Goal: Task Accomplishment & Management: Use online tool/utility

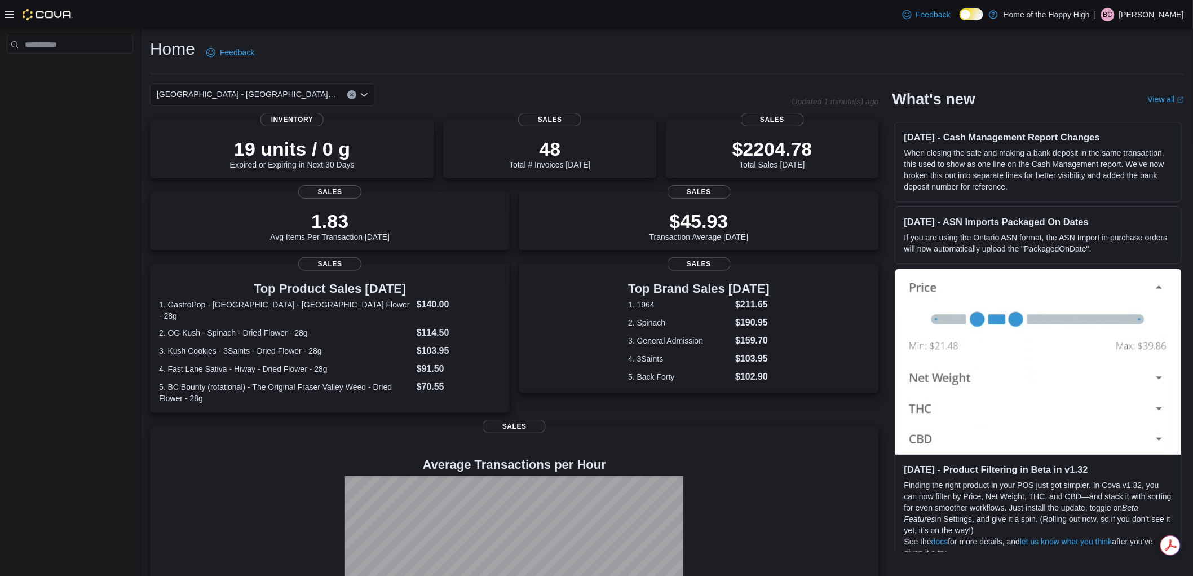
click at [8, 12] on icon at bounding box center [9, 14] width 9 height 7
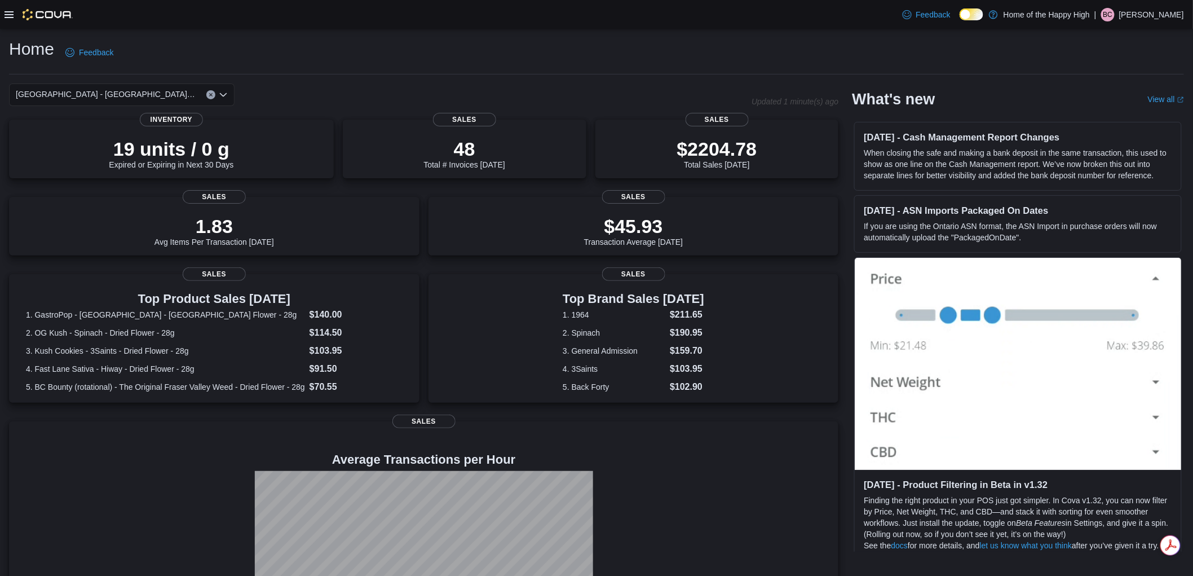
click at [8, 14] on icon at bounding box center [9, 14] width 9 height 7
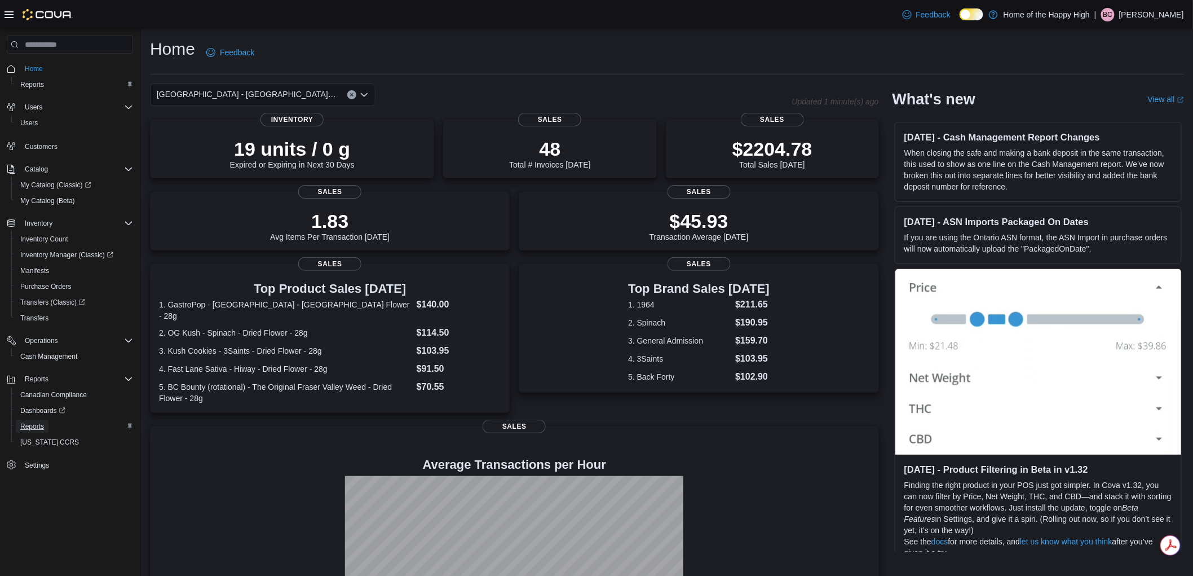
click at [41, 422] on span "Reports" at bounding box center [32, 426] width 24 height 9
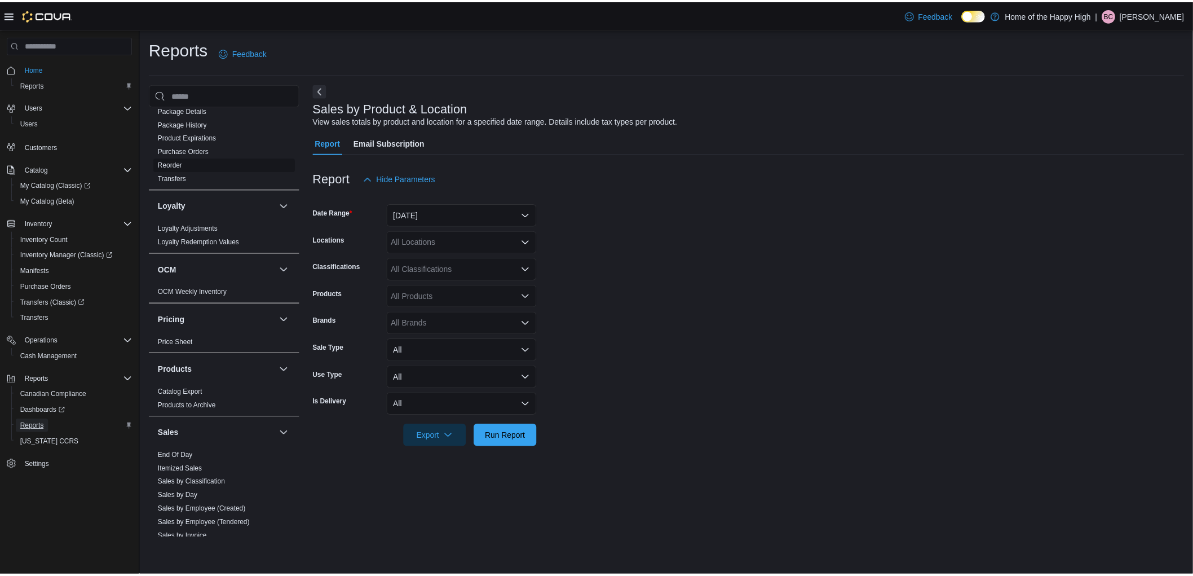
scroll to position [438, 0]
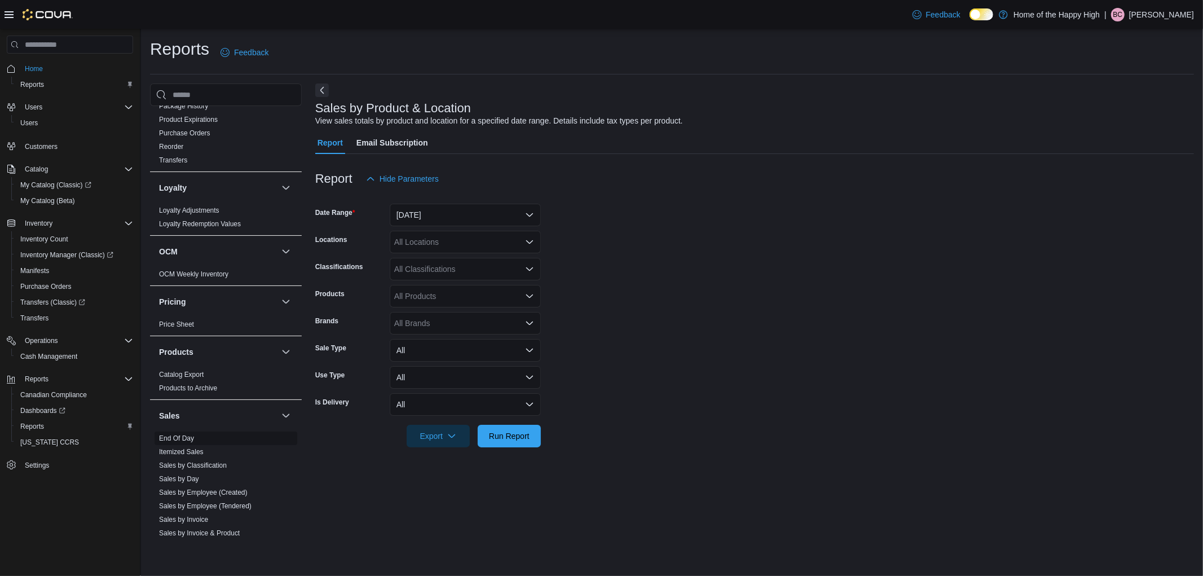
click at [187, 432] on span "End Of Day" at bounding box center [225, 438] width 143 height 14
click at [183, 437] on link "End Of Day" at bounding box center [176, 438] width 35 height 8
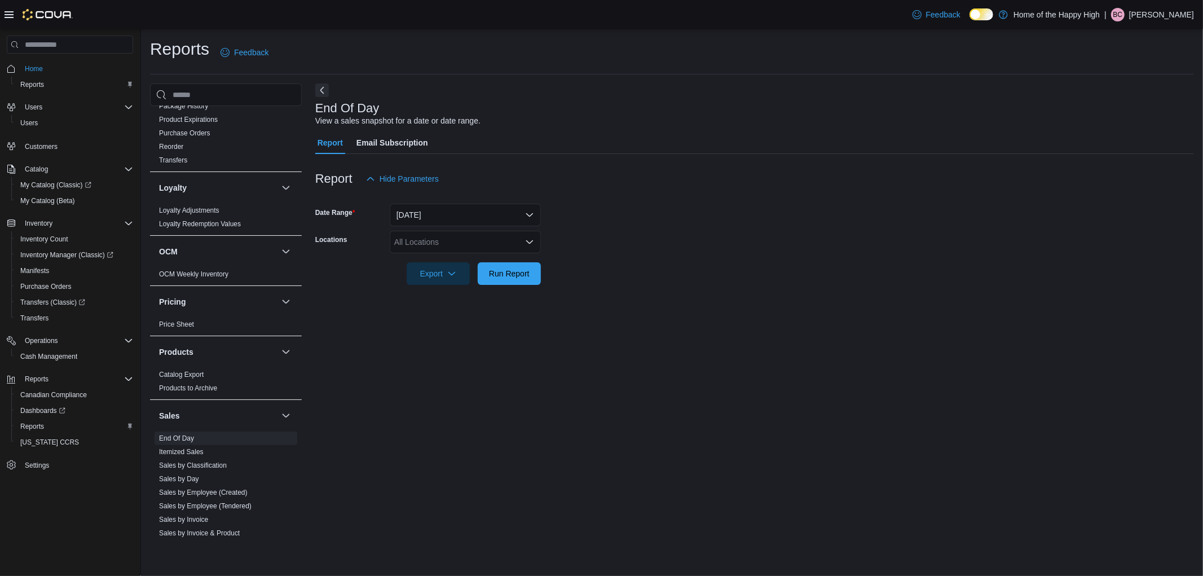
click at [431, 236] on div "All Locations" at bounding box center [465, 242] width 151 height 23
type input "*****"
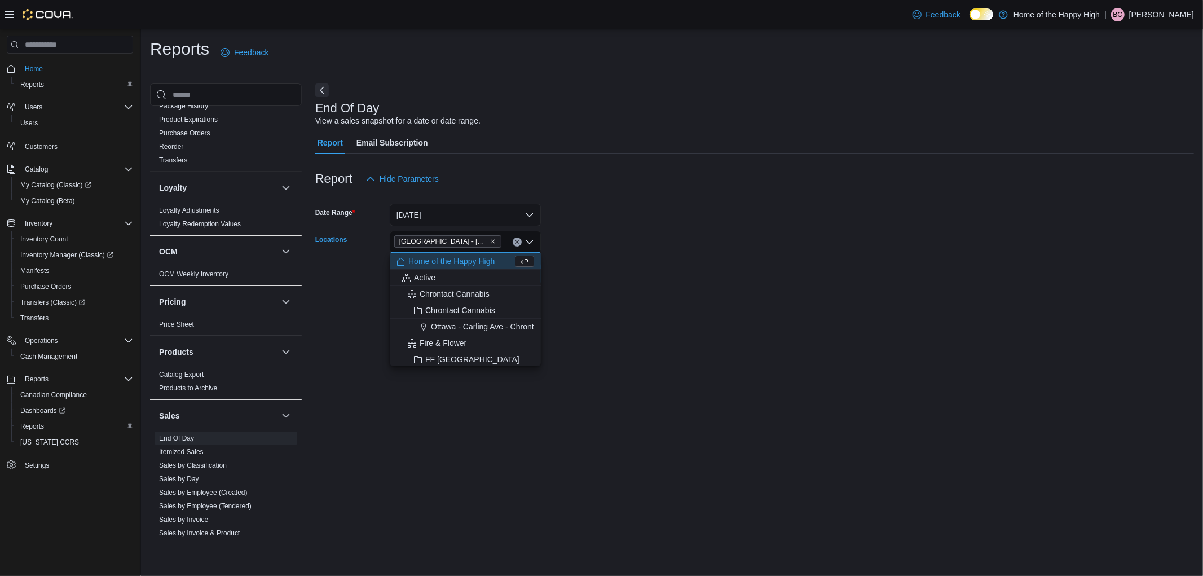
click at [584, 209] on form "Date Range [DATE] Locations [GEOGRAPHIC_DATA] - [GEOGRAPHIC_DATA] - Fire & Flow…" at bounding box center [754, 237] width 879 height 95
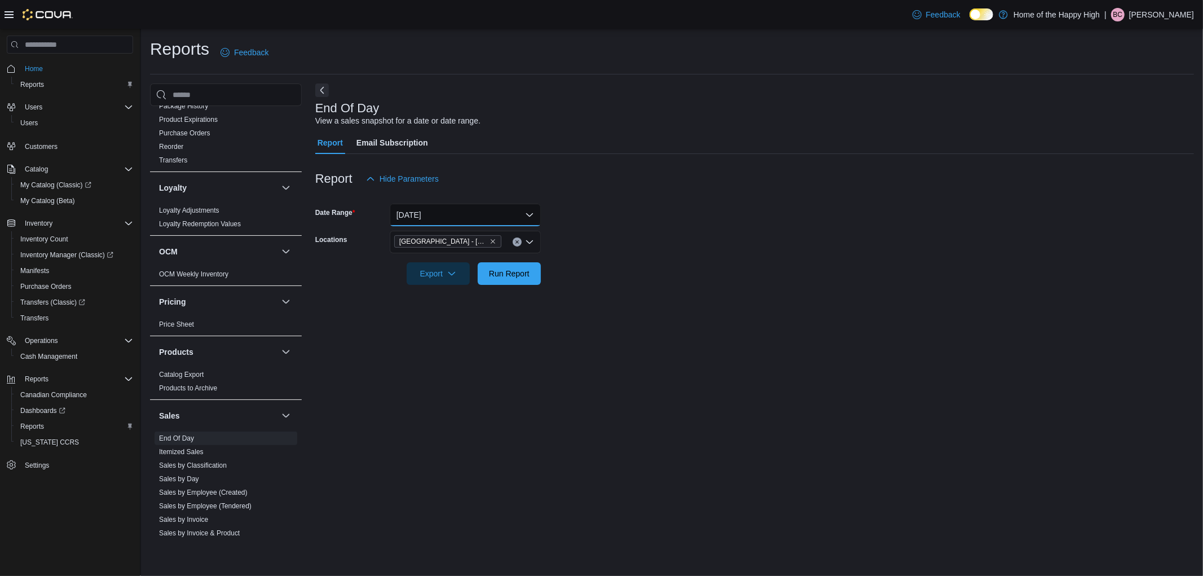
drag, startPoint x: 453, startPoint y: 205, endPoint x: 449, endPoint y: 210, distance: 6.4
click at [453, 206] on button "[DATE]" at bounding box center [465, 215] width 151 height 23
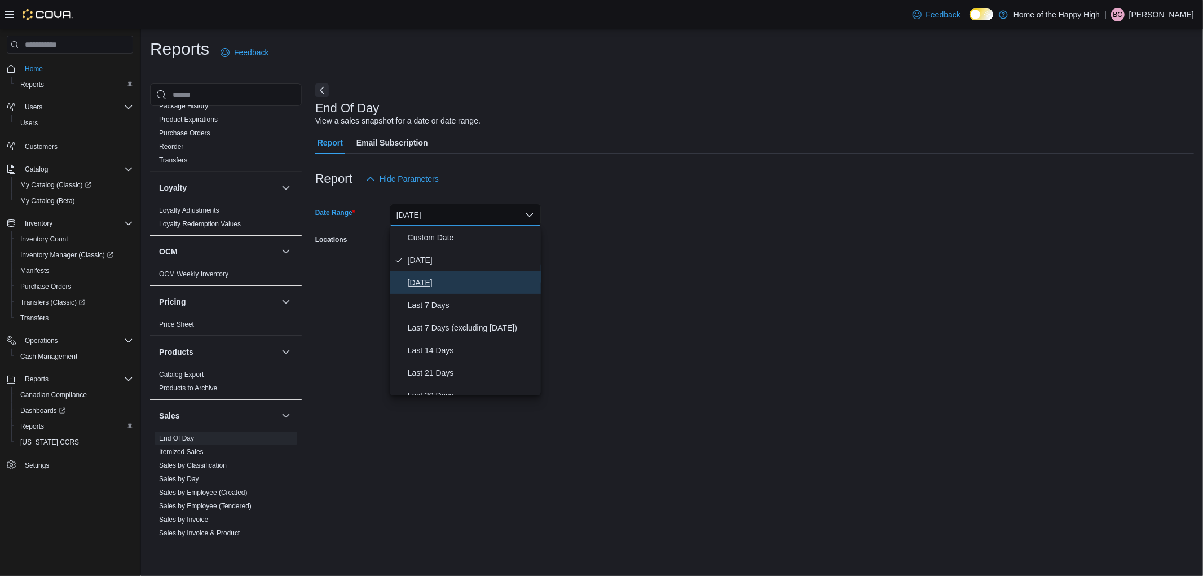
click at [435, 282] on span "[DATE]" at bounding box center [472, 283] width 129 height 14
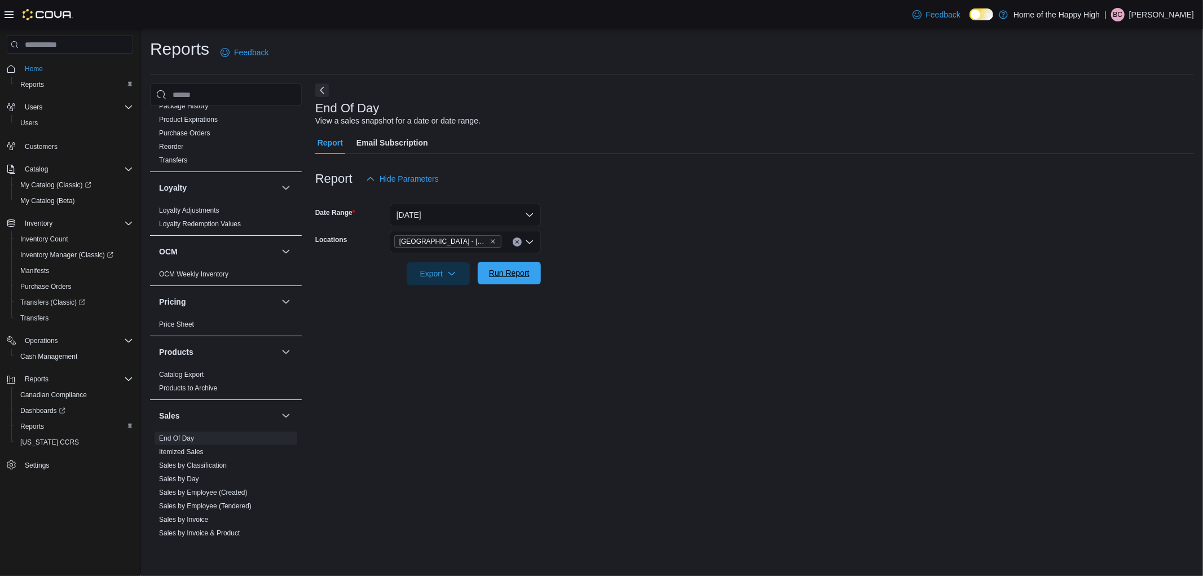
drag, startPoint x: 582, startPoint y: 246, endPoint x: 522, endPoint y: 276, distance: 66.8
click at [572, 253] on form "Date Range [DATE] Locations [GEOGRAPHIC_DATA] - [GEOGRAPHIC_DATA] - Fire & Flow…" at bounding box center [754, 237] width 879 height 95
click at [522, 276] on span "Run Report" at bounding box center [509, 272] width 41 height 11
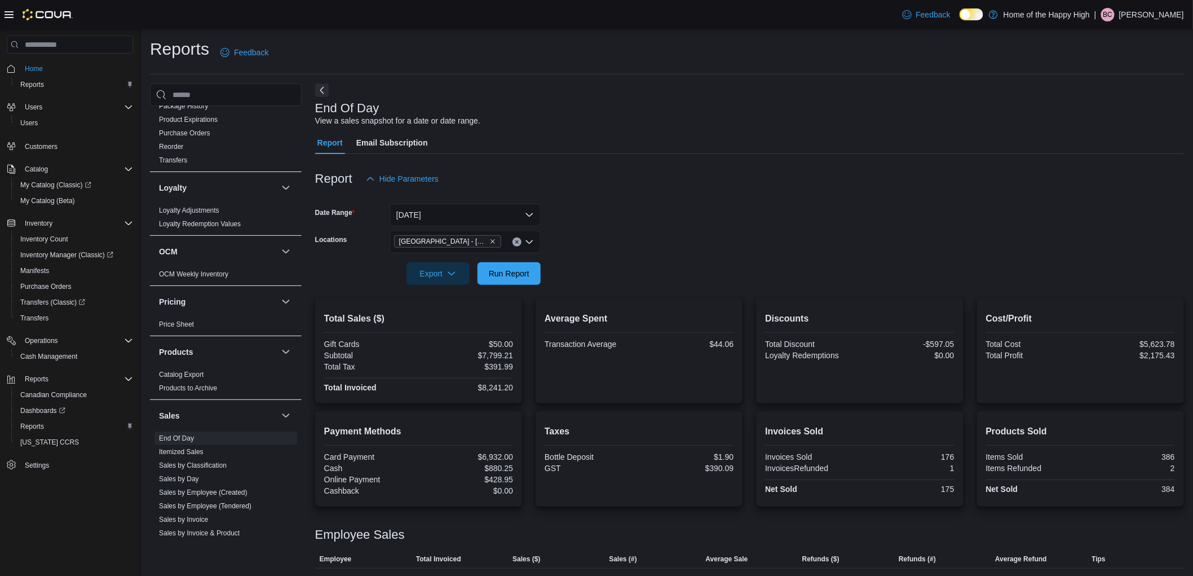
scroll to position [125, 0]
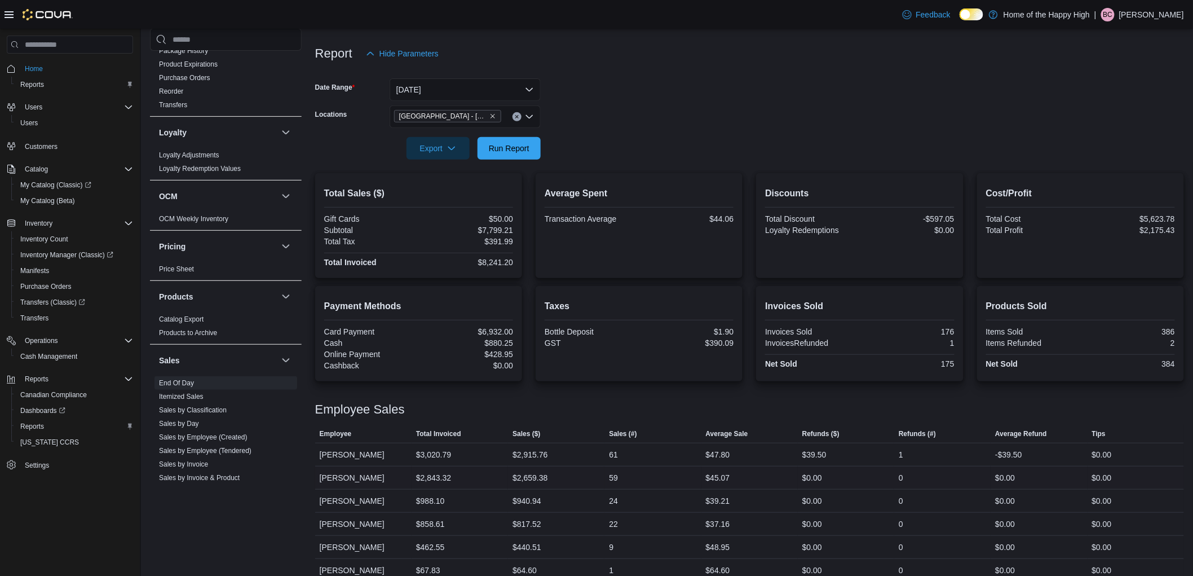
click at [871, 472] on div "$0.00" at bounding box center [846, 477] width 96 height 23
click at [528, 151] on span "Run Report" at bounding box center [509, 147] width 41 height 11
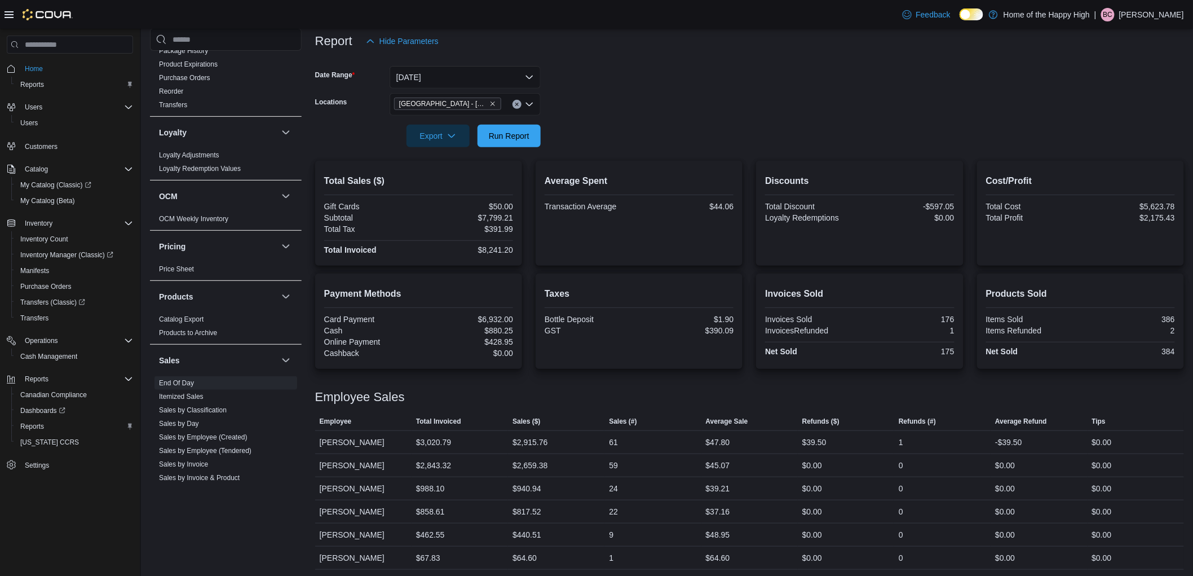
scroll to position [140, 0]
click at [436, 70] on button "[DATE]" at bounding box center [465, 75] width 151 height 23
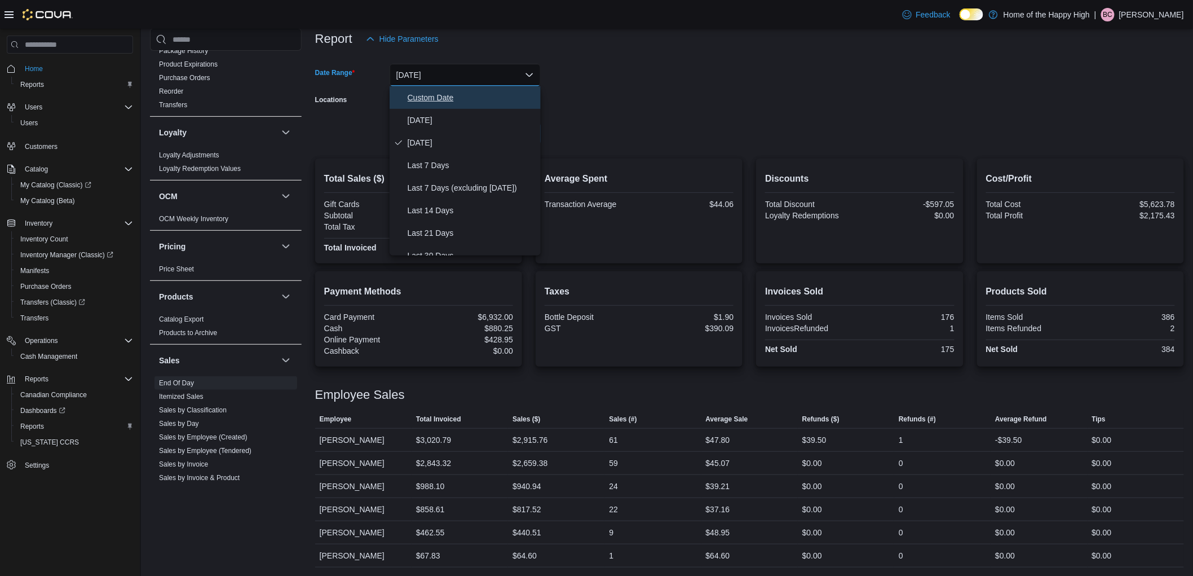
click at [432, 93] on span "Custom Date" at bounding box center [472, 98] width 129 height 14
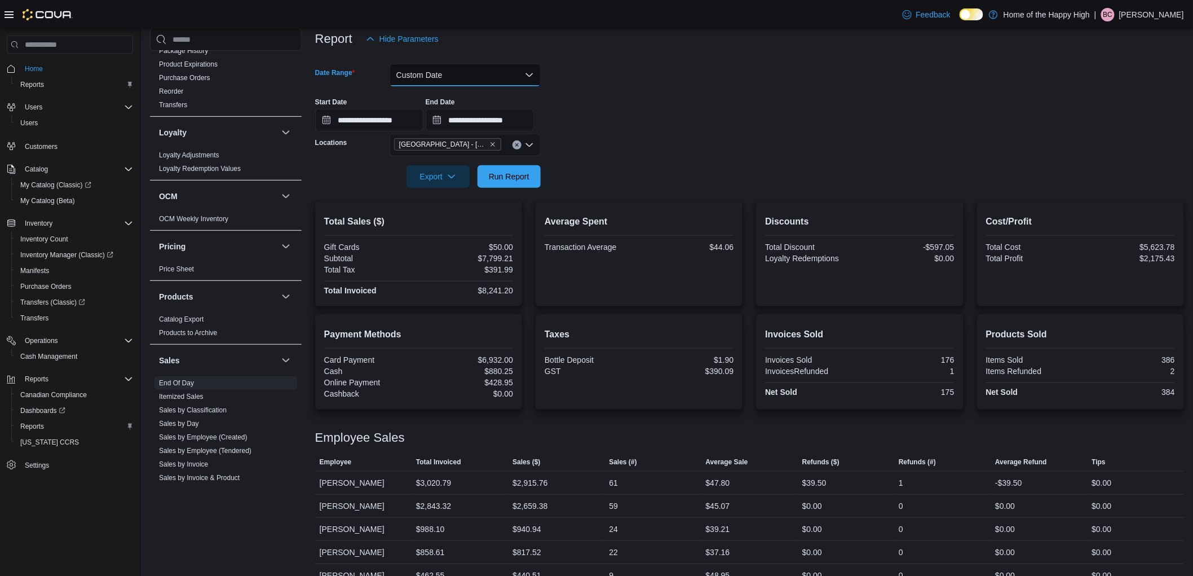
drag, startPoint x: 425, startPoint y: 69, endPoint x: 425, endPoint y: 81, distance: 11.3
click at [425, 69] on button "Custom Date" at bounding box center [465, 75] width 151 height 23
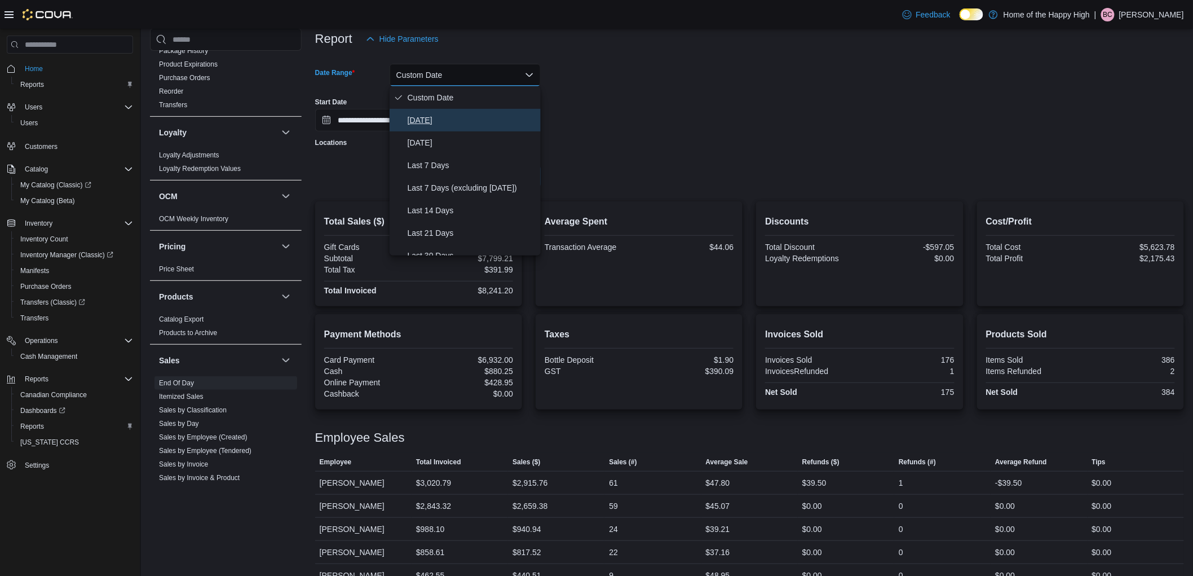
click at [426, 120] on span "[DATE]" at bounding box center [472, 120] width 129 height 14
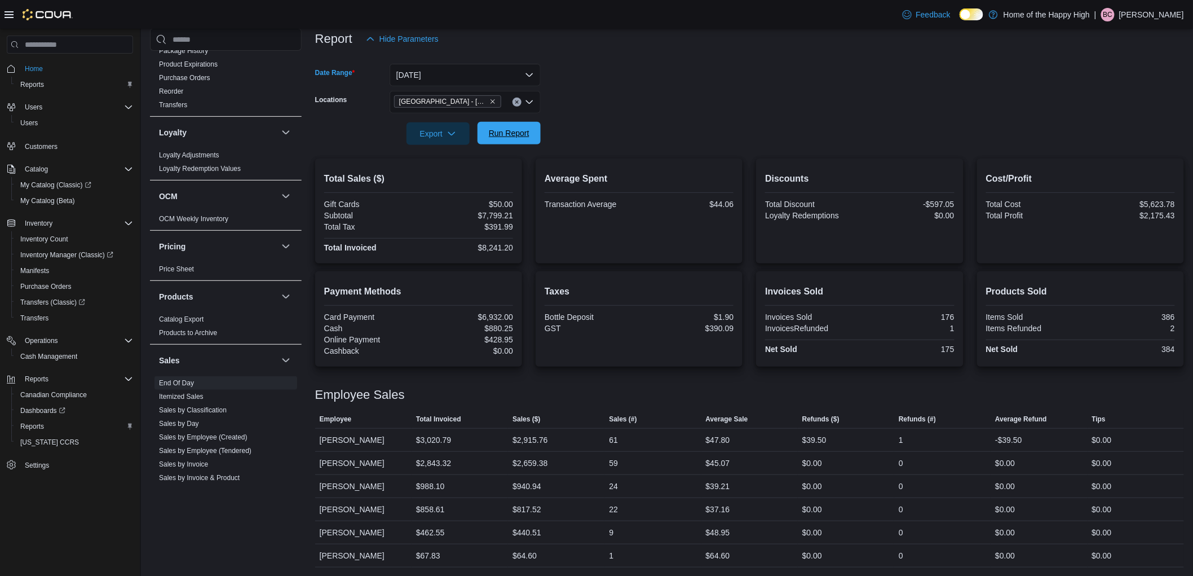
click at [531, 131] on span "Run Report" at bounding box center [509, 133] width 50 height 23
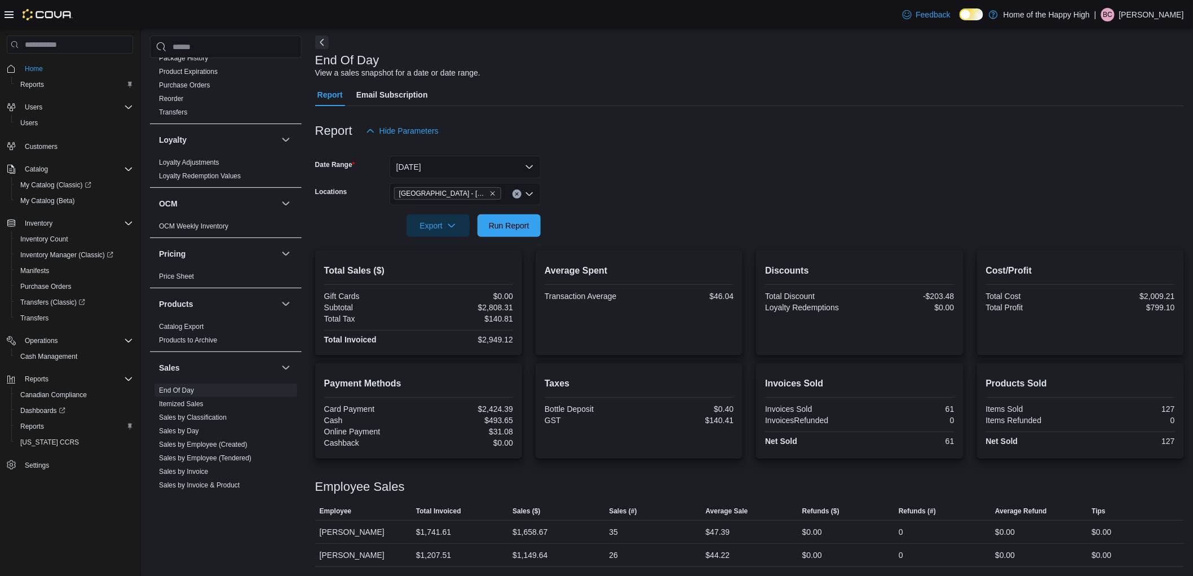
scroll to position [47, 0]
click at [533, 215] on span "Run Report" at bounding box center [509, 225] width 50 height 23
click at [526, 204] on div "[GEOGRAPHIC_DATA] - [GEOGRAPHIC_DATA] - Fire & Flower" at bounding box center [465, 194] width 151 height 23
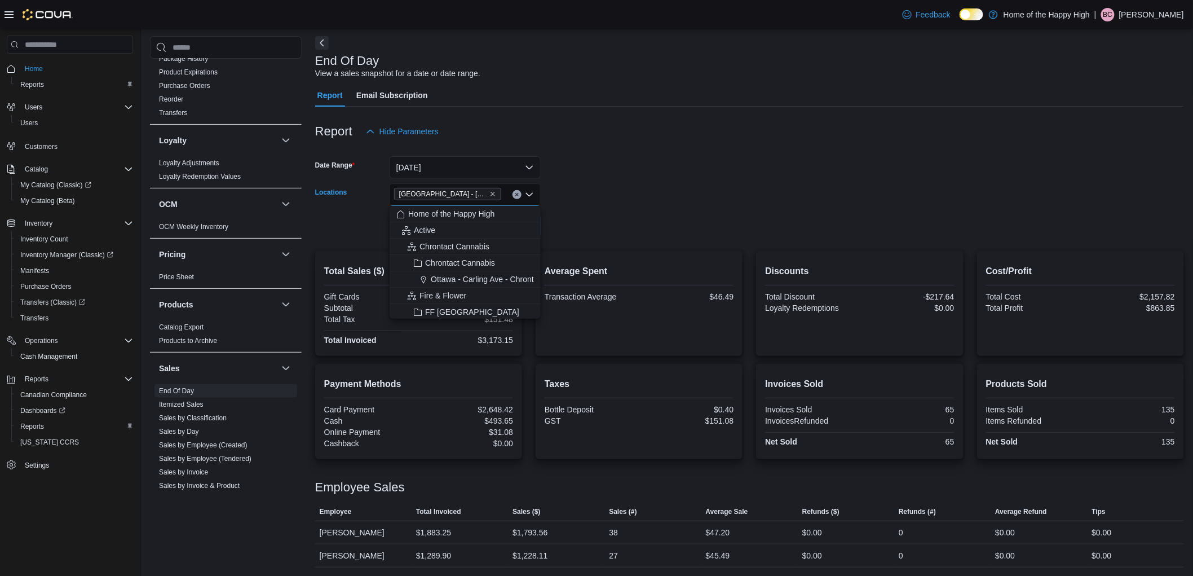
drag, startPoint x: 584, startPoint y: 198, endPoint x: 570, endPoint y: 206, distance: 16.0
click at [577, 201] on form "Date Range [DATE] Locations [GEOGRAPHIC_DATA] - [GEOGRAPHIC_DATA] - Fire & Flow…" at bounding box center [749, 190] width 869 height 95
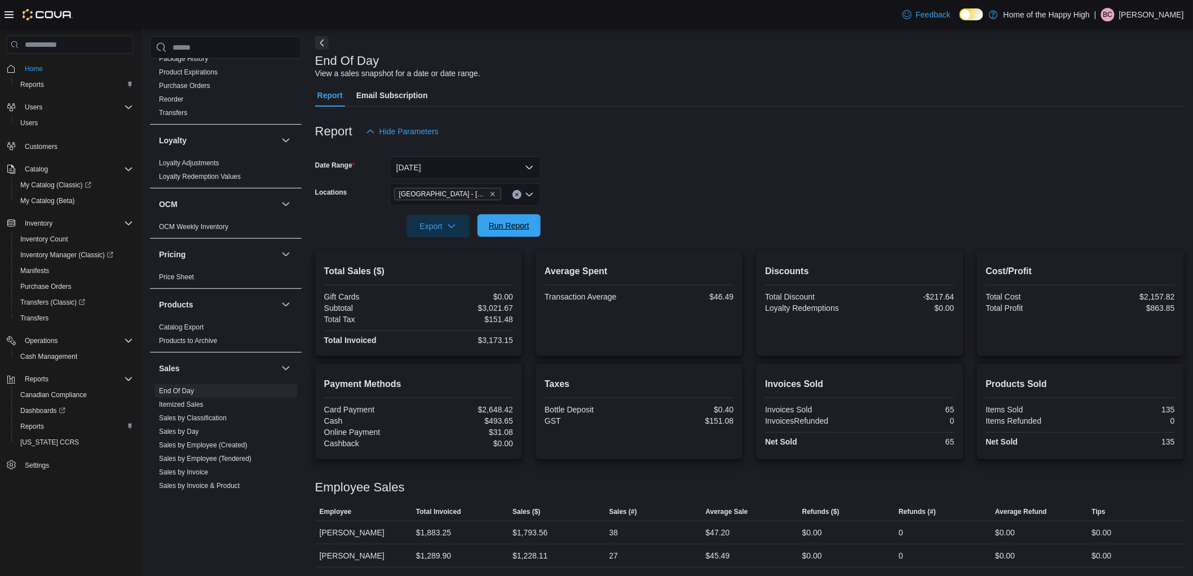
click at [538, 218] on button "Run Report" at bounding box center [509, 225] width 63 height 23
click at [500, 227] on span "Run Report" at bounding box center [509, 225] width 41 height 11
drag, startPoint x: 482, startPoint y: 224, endPoint x: 497, endPoint y: 268, distance: 45.8
click at [483, 224] on button "Run Report" at bounding box center [509, 226] width 63 height 23
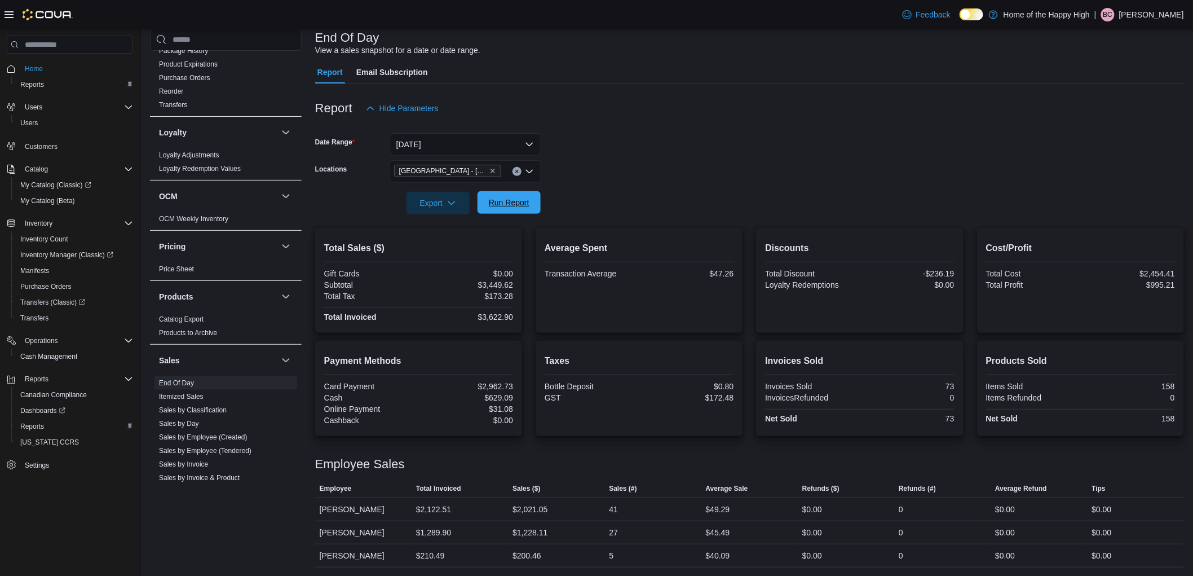
click at [511, 195] on span "Run Report" at bounding box center [509, 202] width 50 height 23
click at [651, 176] on form "Date Range [DATE] Locations [GEOGRAPHIC_DATA] - [GEOGRAPHIC_DATA] - Fire & Flow…" at bounding box center [749, 167] width 869 height 95
click at [497, 205] on span "Run Report" at bounding box center [509, 202] width 41 height 11
